Goal: Information Seeking & Learning: Learn about a topic

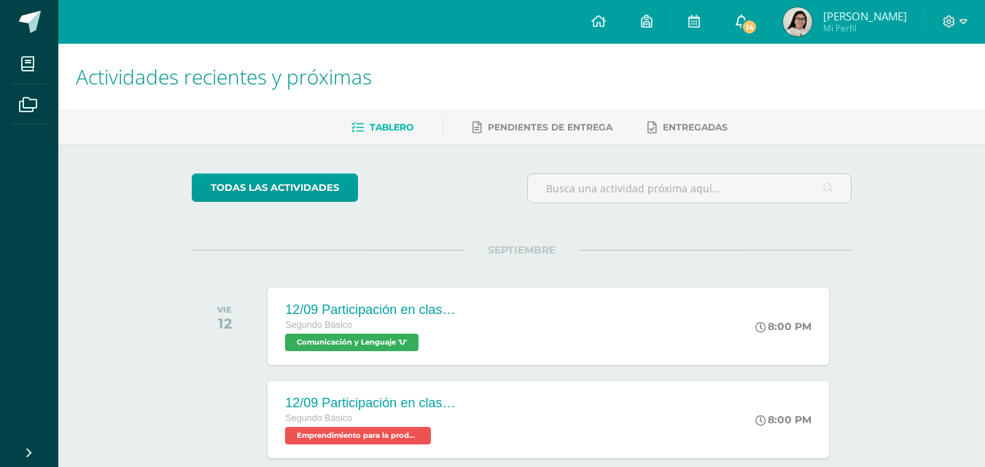
click at [746, 32] on link "14" at bounding box center [741, 22] width 47 height 44
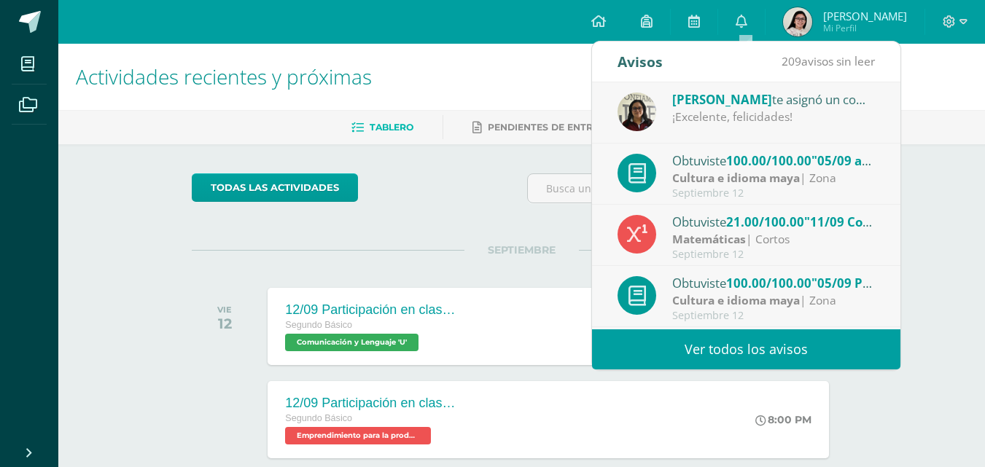
click at [841, 176] on div "Cultura e idioma maya | Zona" at bounding box center [773, 178] width 203 height 17
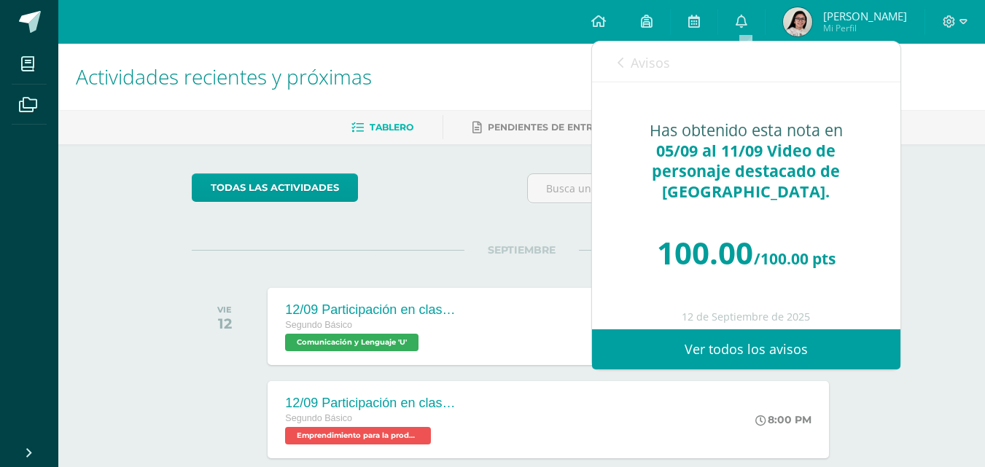
click at [636, 68] on span "Avisos" at bounding box center [649, 62] width 39 height 17
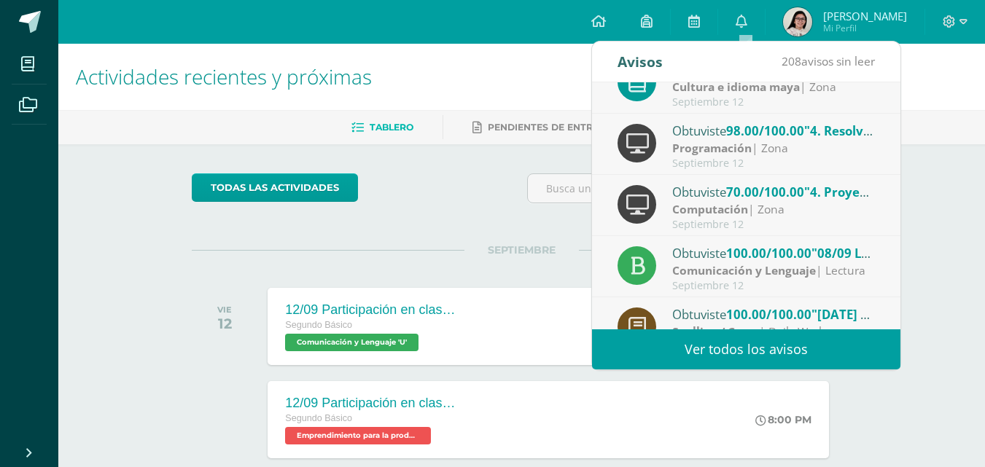
scroll to position [243, 0]
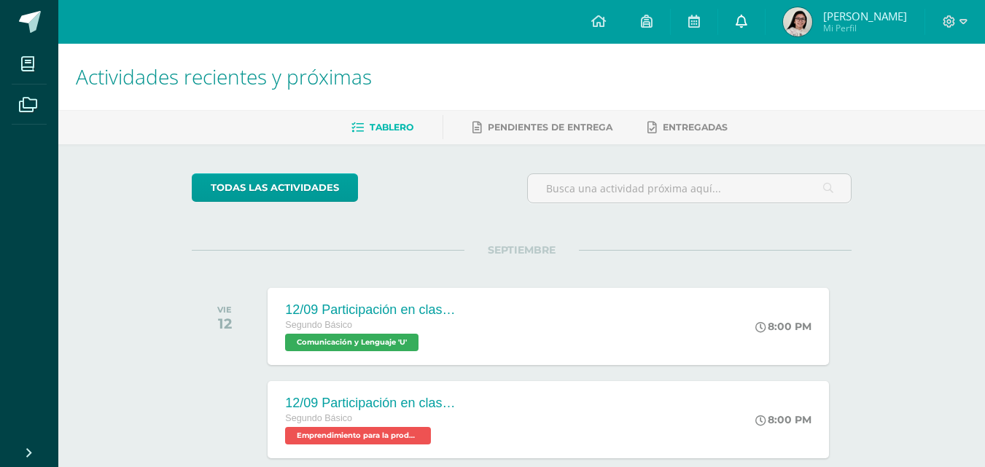
click at [757, 24] on link "0" at bounding box center [741, 22] width 47 height 44
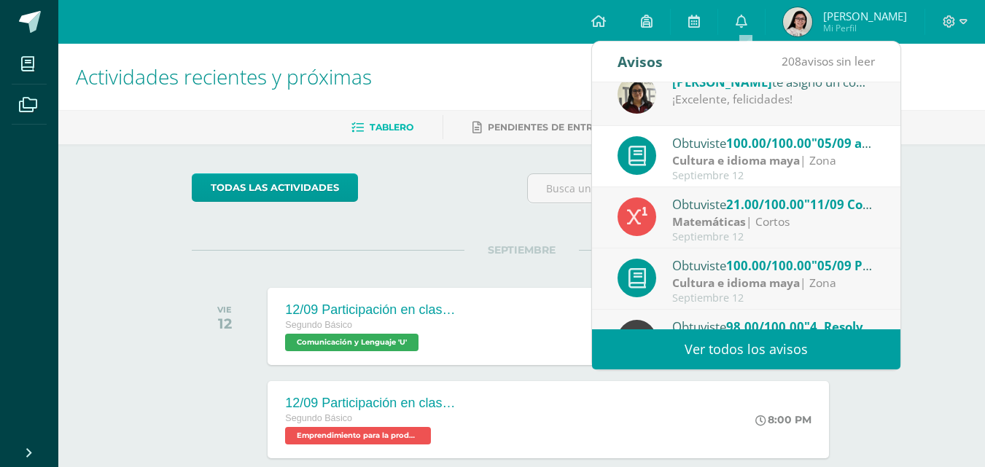
scroll to position [0, 0]
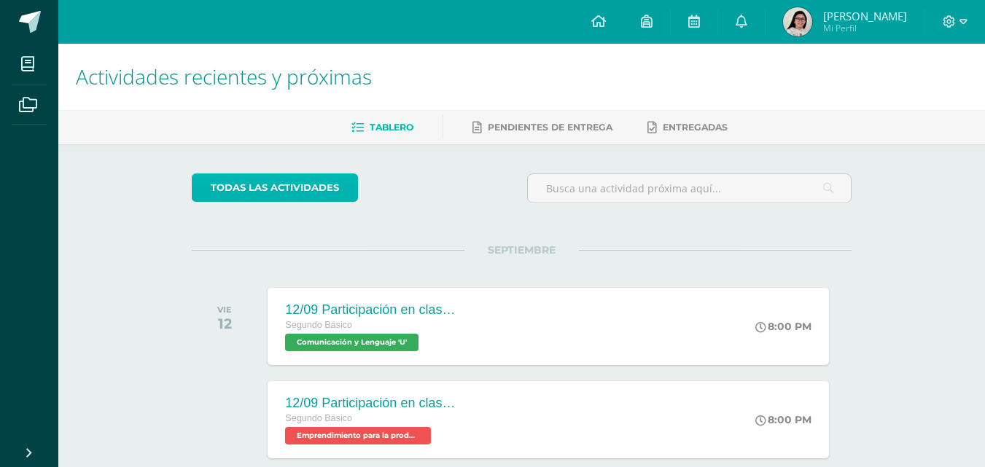
click at [300, 192] on link "todas las Actividades" at bounding box center [275, 187] width 166 height 28
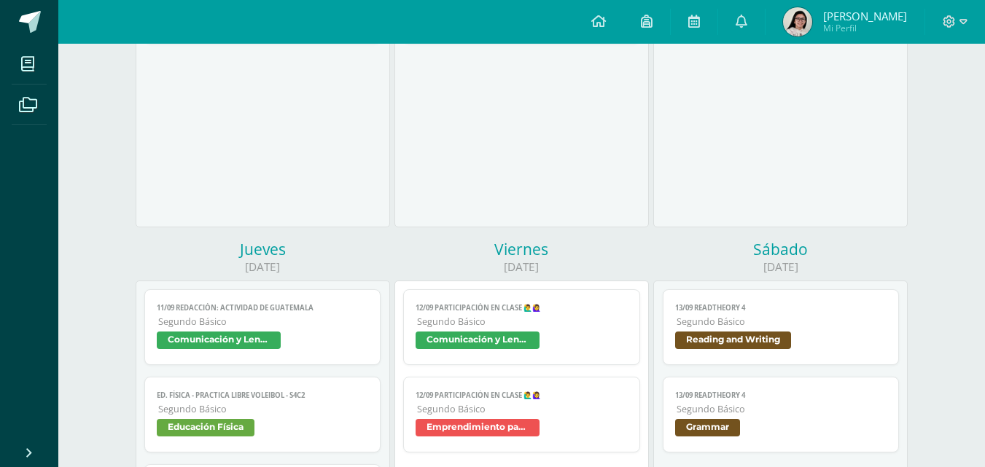
scroll to position [764, 0]
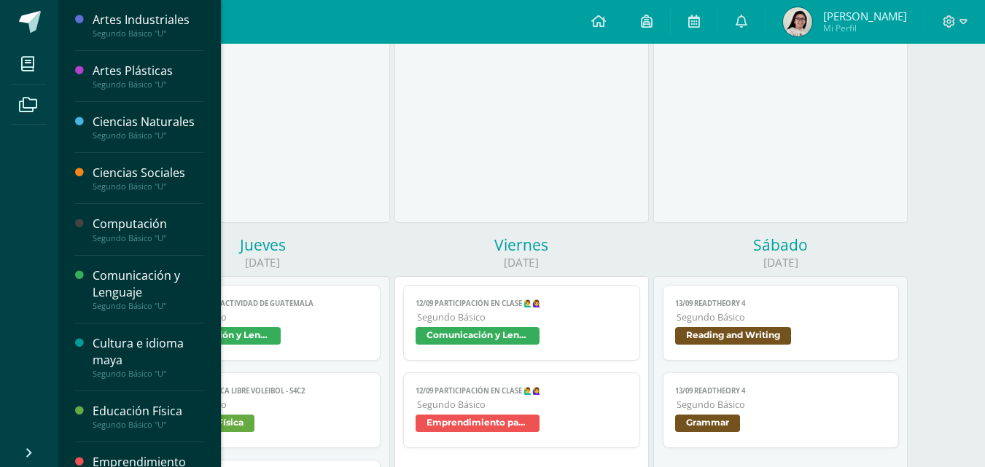
click at [152, 125] on div "Ciencias Naturales" at bounding box center [148, 122] width 111 height 17
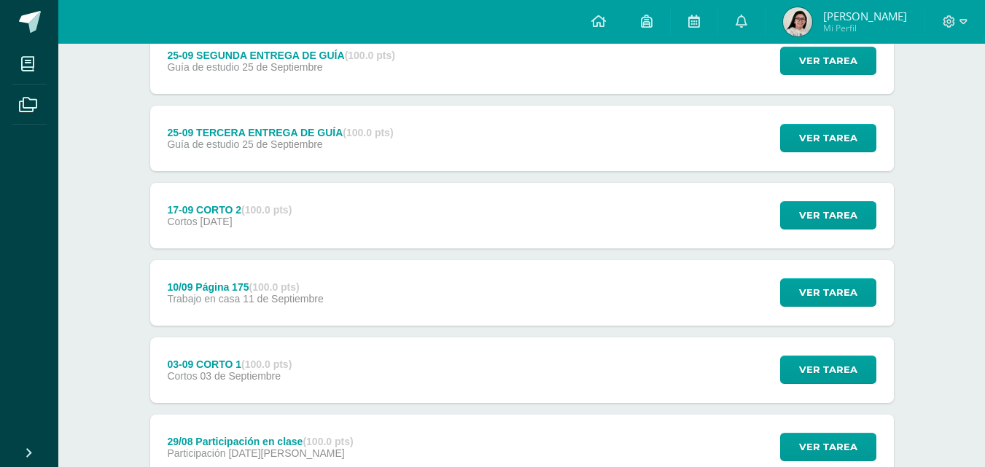
scroll to position [290, 0]
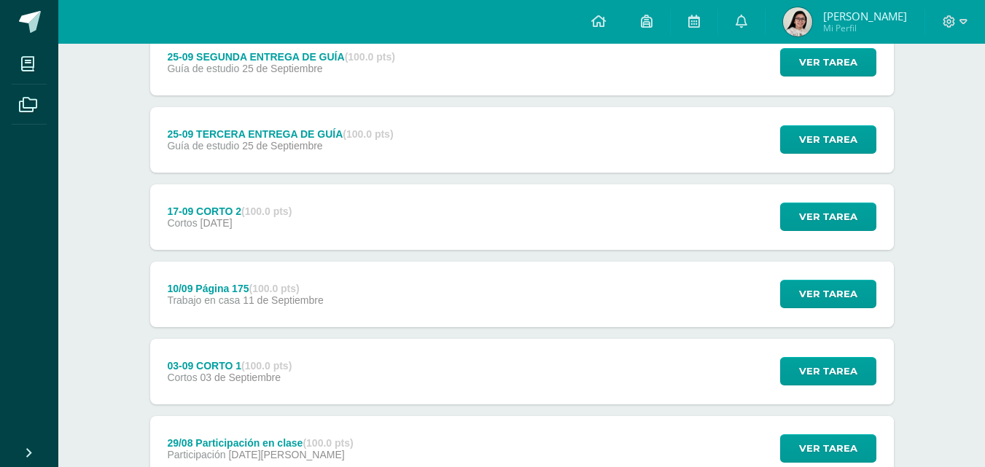
click at [603, 222] on div "17-09 CORTO 2 (100.0 pts) Cortos 17 de Septiembre Ver tarea 17-09 CORTO 2 Cienc…" at bounding box center [521, 217] width 743 height 66
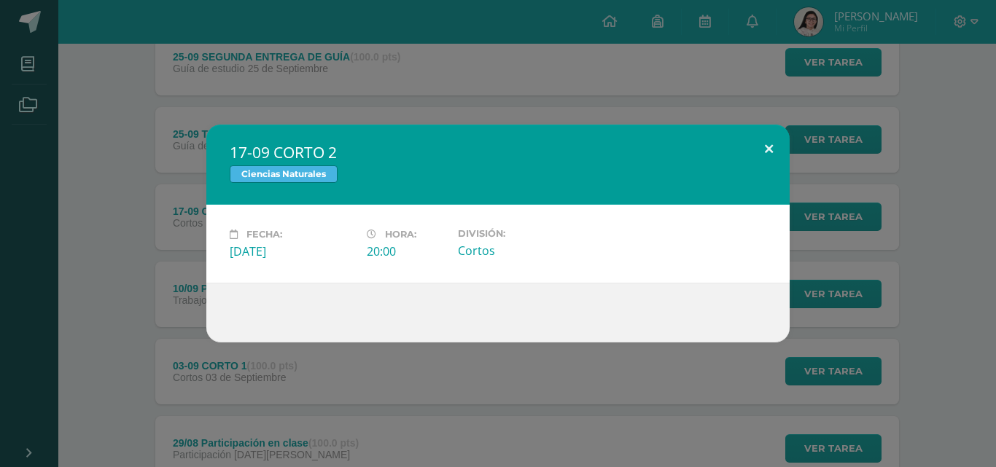
click at [776, 143] on button at bounding box center [769, 150] width 42 height 50
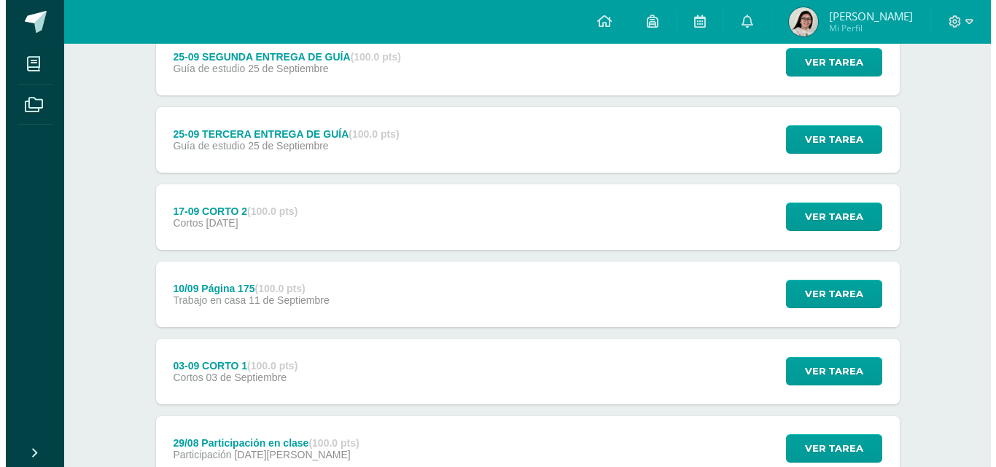
scroll to position [556, 0]
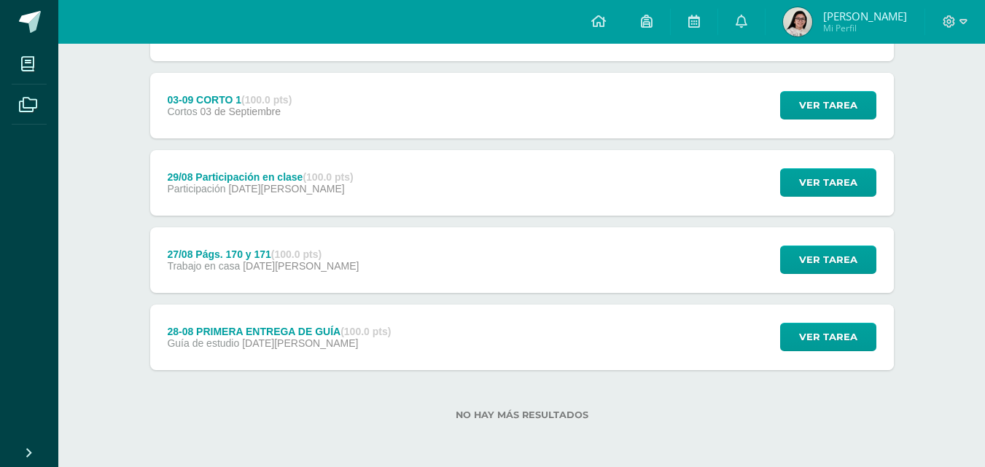
click at [636, 350] on div "28-08 PRIMERA ENTREGA DE GUÍA (100.0 pts) Guía de estudio 28 de Agosto Ver tare…" at bounding box center [521, 338] width 743 height 66
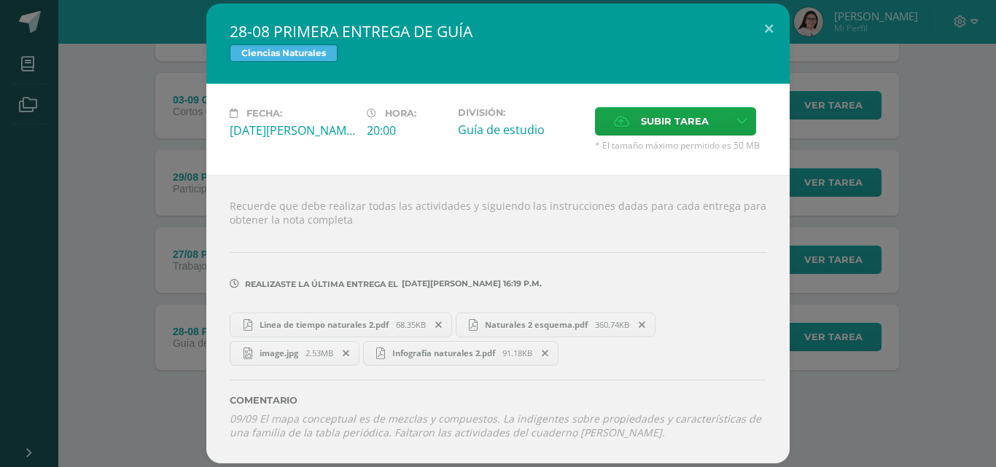
click at [384, 322] on span "Linea de tiempo naturales 2.pdf" at bounding box center [324, 324] width 144 height 11
click at [508, 318] on link "Naturales 2 esquema.pdf 360.74KB" at bounding box center [556, 325] width 200 height 25
click at [316, 351] on span "2.53MB" at bounding box center [319, 353] width 28 height 11
click at [464, 354] on span "Infografía naturales 2.pdf" at bounding box center [443, 353] width 117 height 11
click at [766, 28] on button at bounding box center [769, 29] width 42 height 50
